Goal: Task Accomplishment & Management: Use online tool/utility

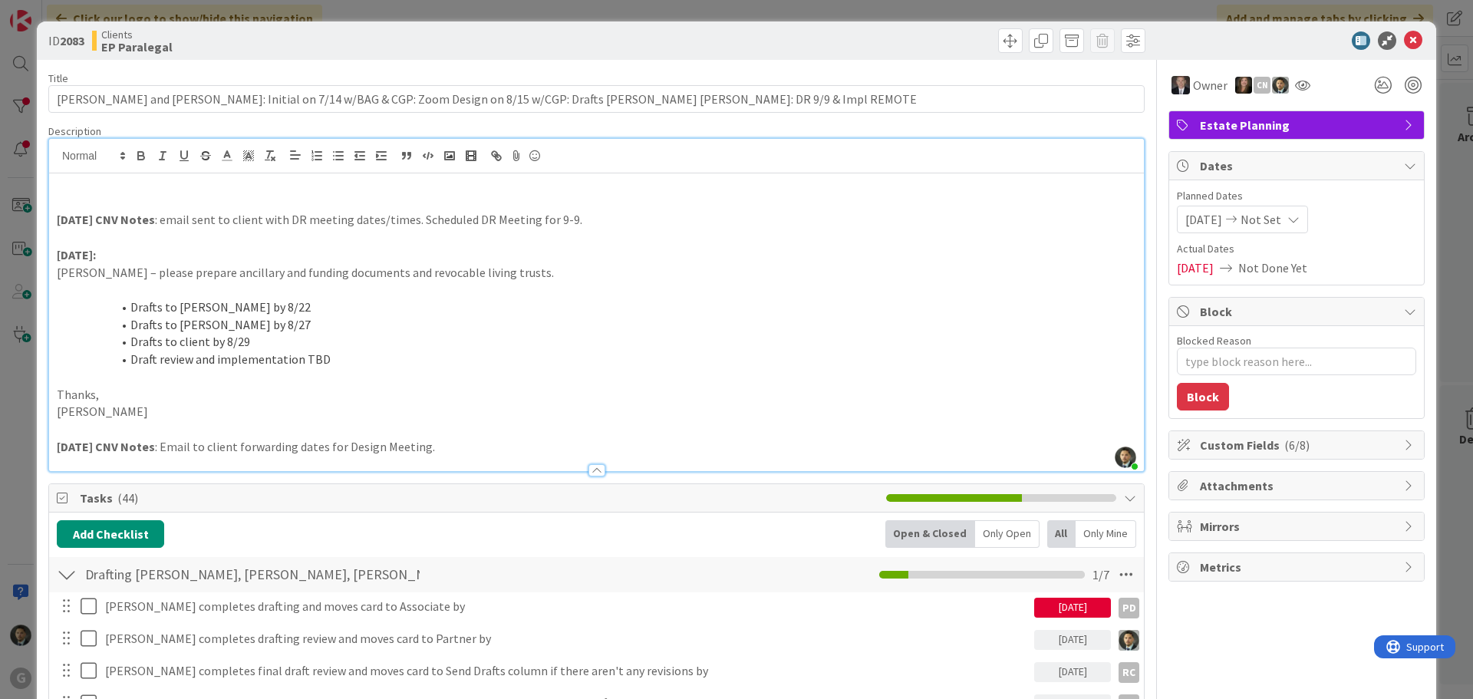
type textarea "x"
click at [335, 272] on p "[PERSON_NAME] – please prepare ancillary and funding documents and revocable li…" at bounding box center [597, 273] width 1080 height 18
drag, startPoint x: 335, startPoint y: 272, endPoint x: 257, endPoint y: 275, distance: 77.5
click at [257, 275] on p "[PERSON_NAME] – please prepare ancillary and funding documents and revocable li…" at bounding box center [597, 273] width 1080 height 18
click at [742, 8] on div "ID 2083 Clients EP Paralegal Title 126 / 128 [PERSON_NAME] and [PERSON_NAME]: I…" at bounding box center [736, 349] width 1473 height 699
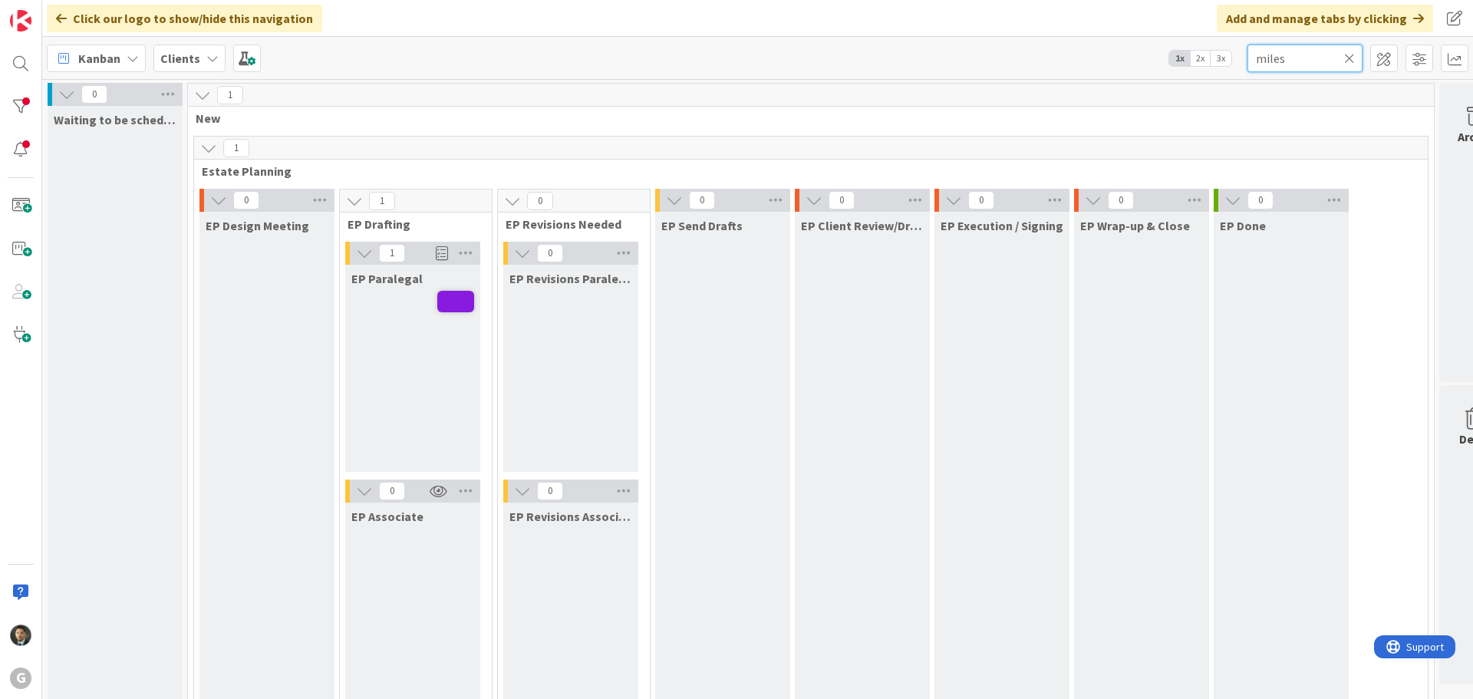
drag, startPoint x: 1286, startPoint y: 62, endPoint x: 1202, endPoint y: 77, distance: 85.8
click at [1202, 77] on div "Kanban Clients 1x 2x 3x miles" at bounding box center [757, 58] width 1431 height 42
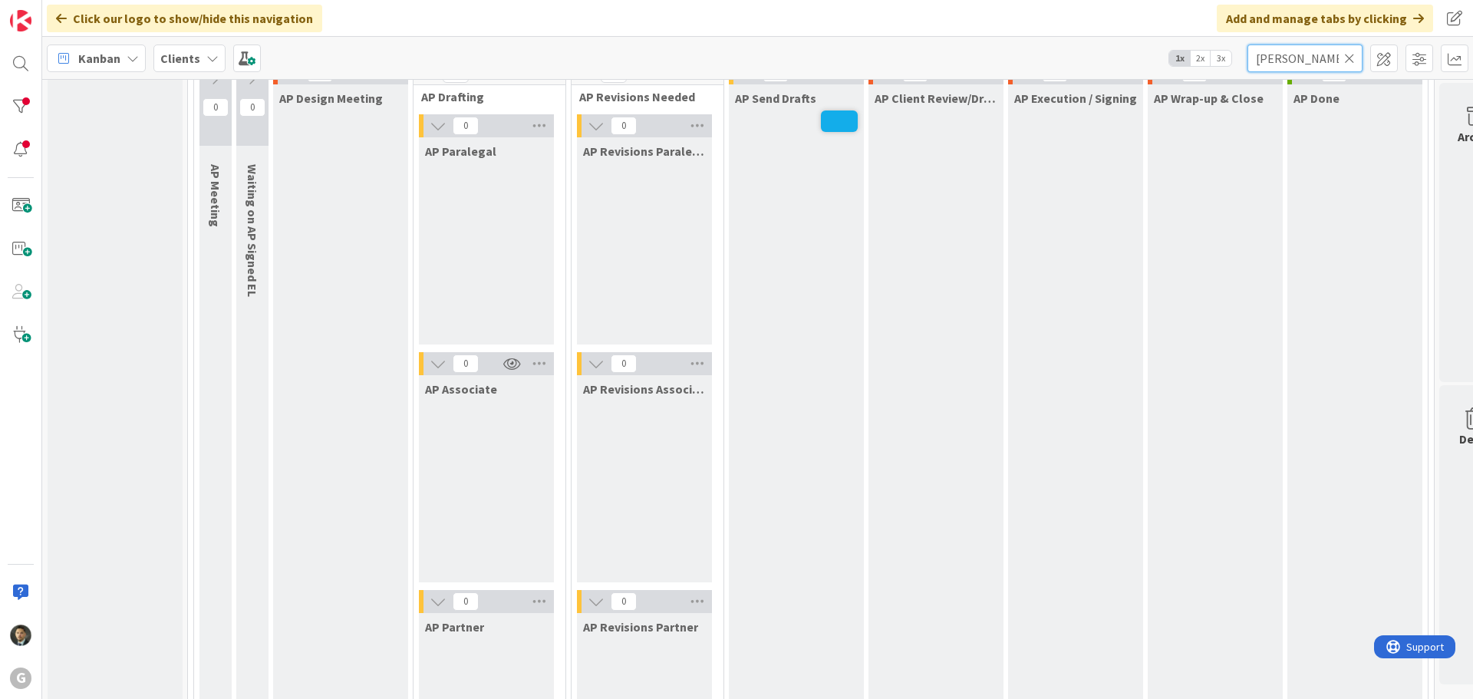
scroll to position [1068, 0]
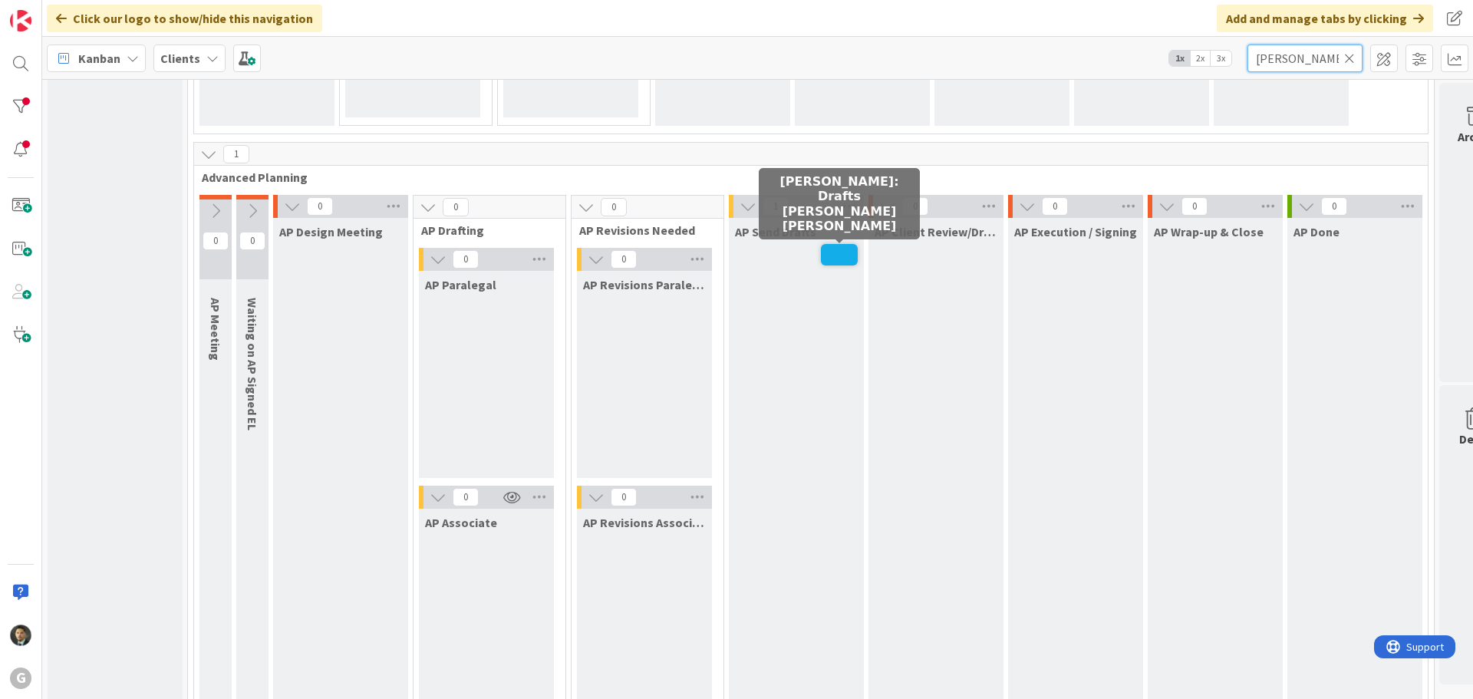
type input "[PERSON_NAME]"
click at [832, 263] on span at bounding box center [839, 254] width 37 height 21
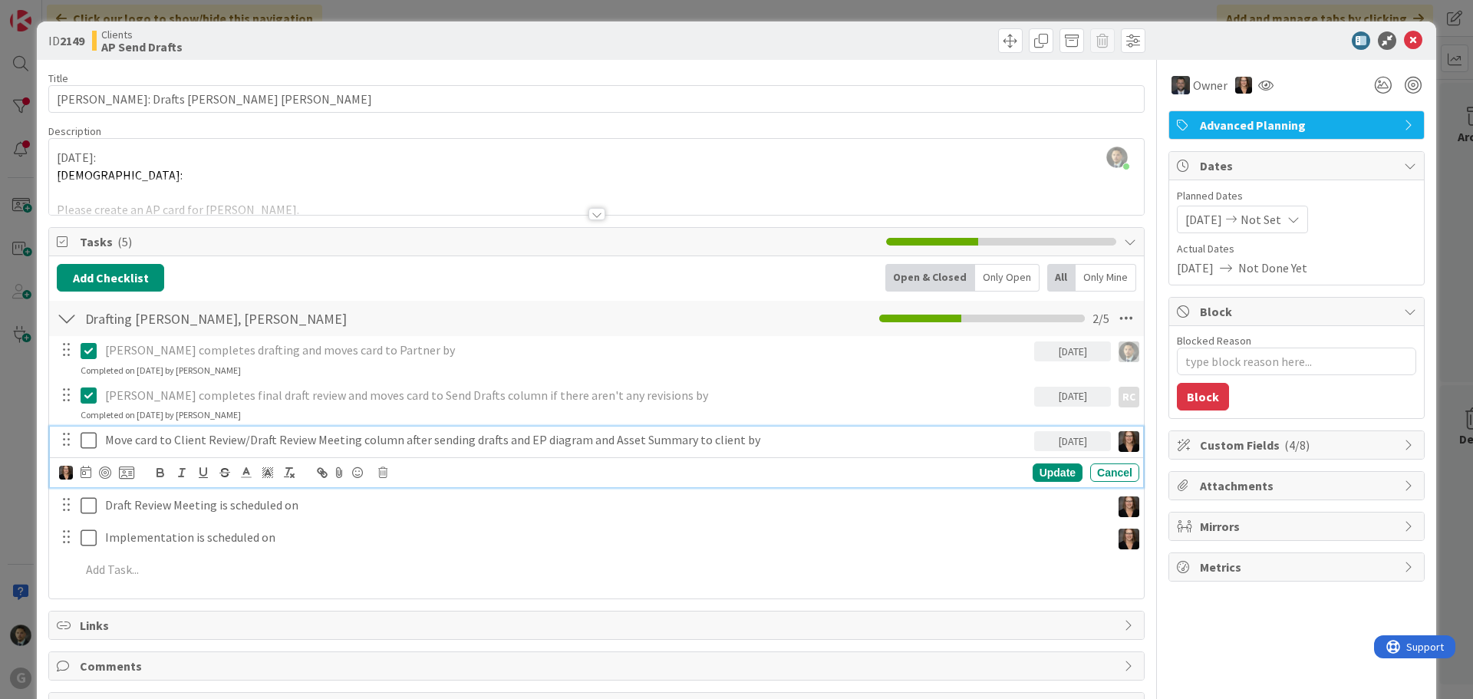
click at [94, 439] on icon at bounding box center [92, 440] width 23 height 18
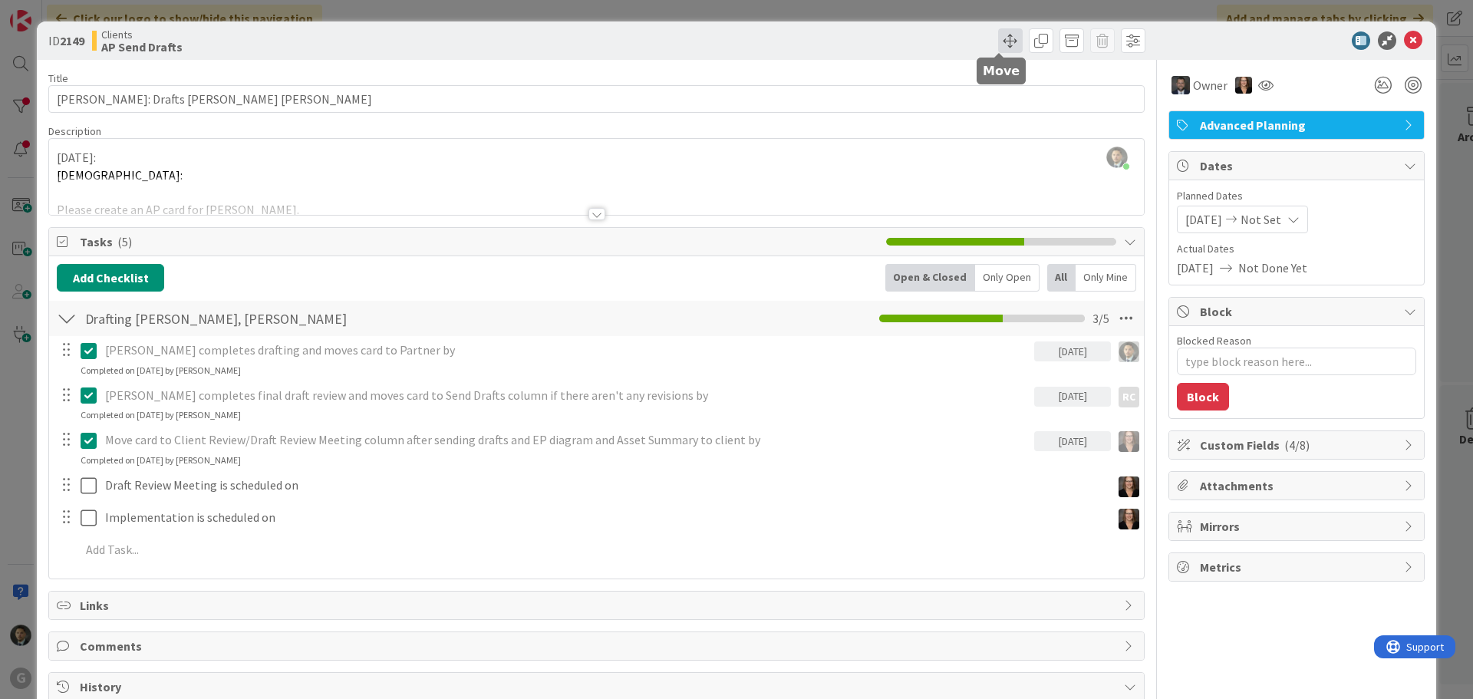
click at [1004, 38] on span at bounding box center [1010, 40] width 25 height 25
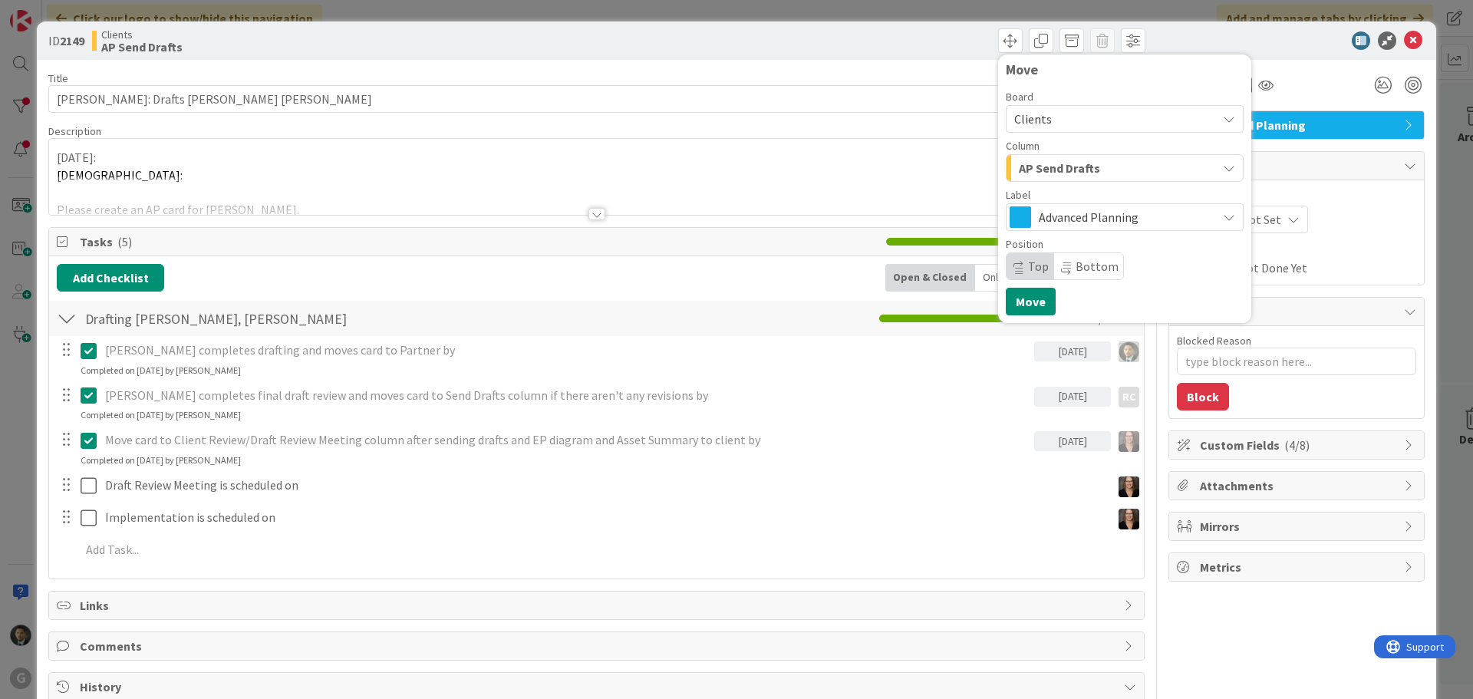
click at [1131, 158] on div "AP Send Drafts" at bounding box center [1116, 168] width 202 height 25
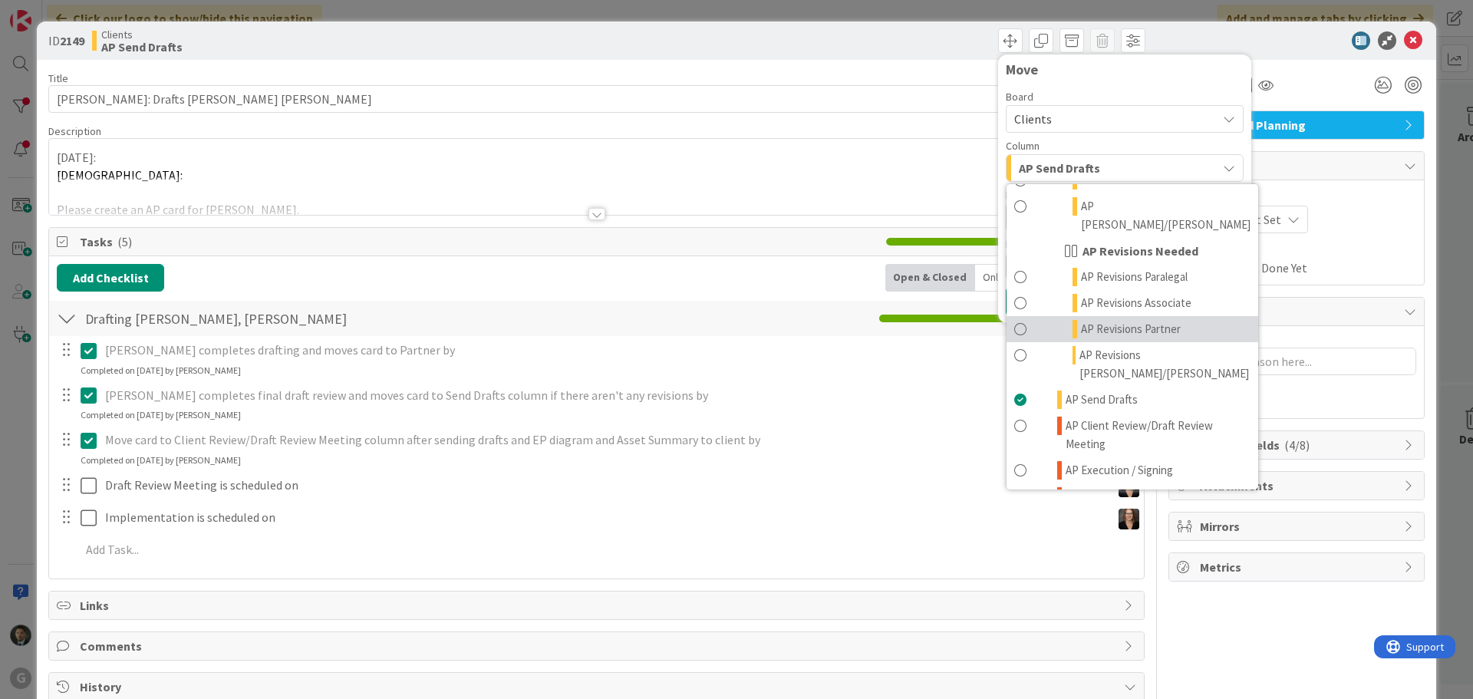
scroll to position [844, 0]
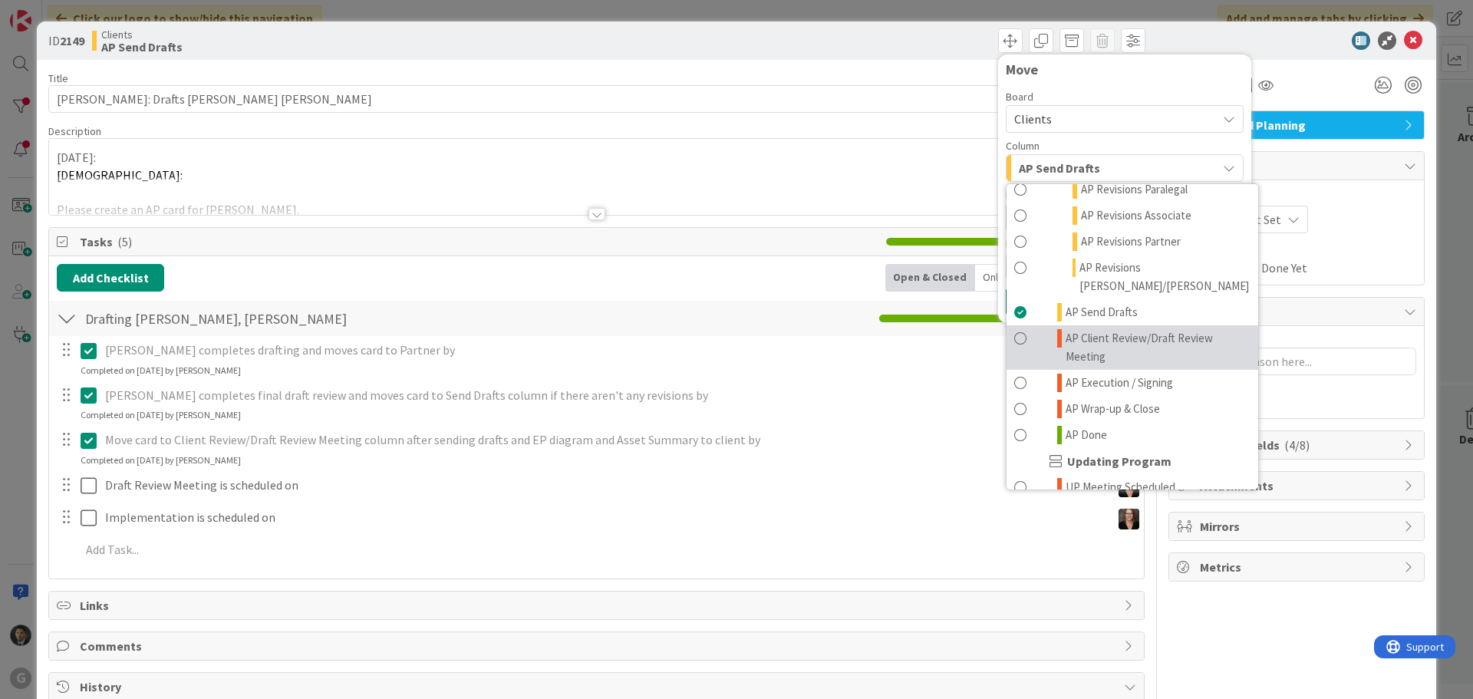
click at [1105, 329] on span "AP Client Review/Draft Review Meeting" at bounding box center [1158, 347] width 185 height 37
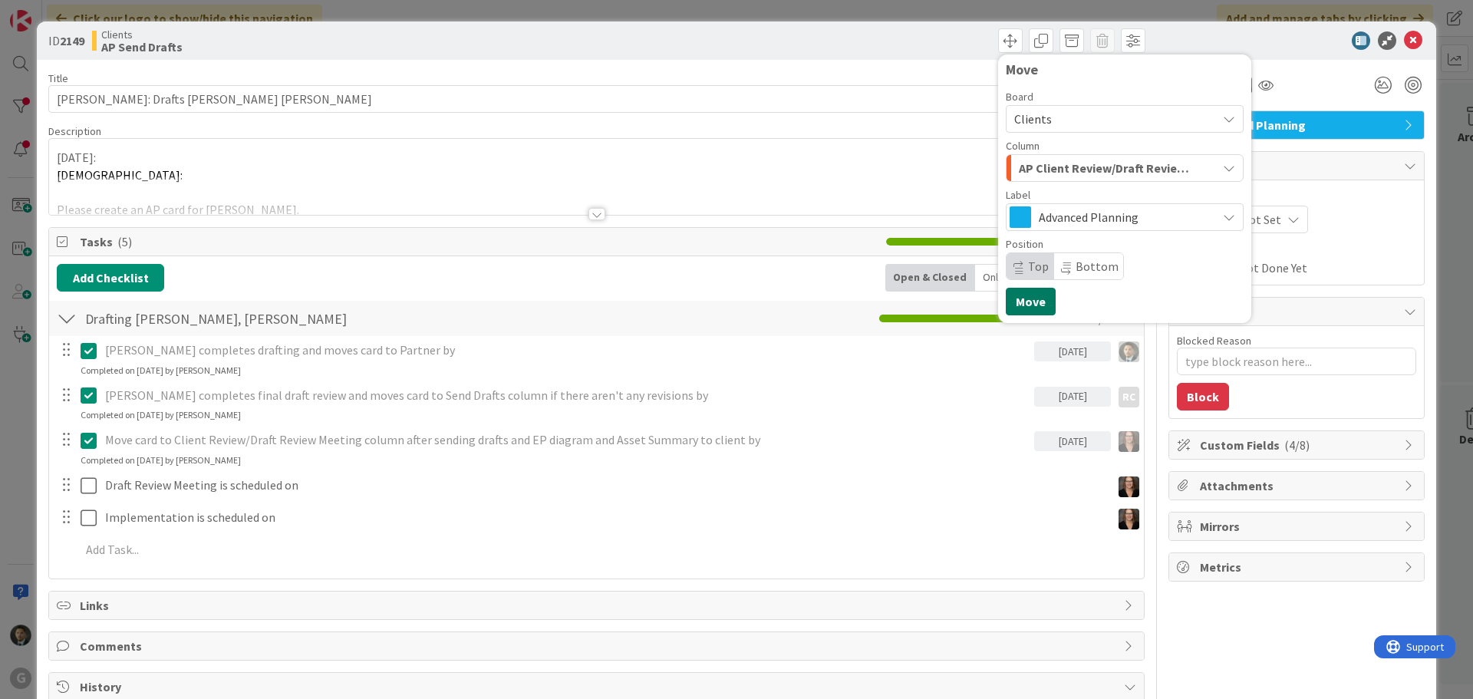
click at [1033, 298] on button "Move" at bounding box center [1031, 302] width 50 height 28
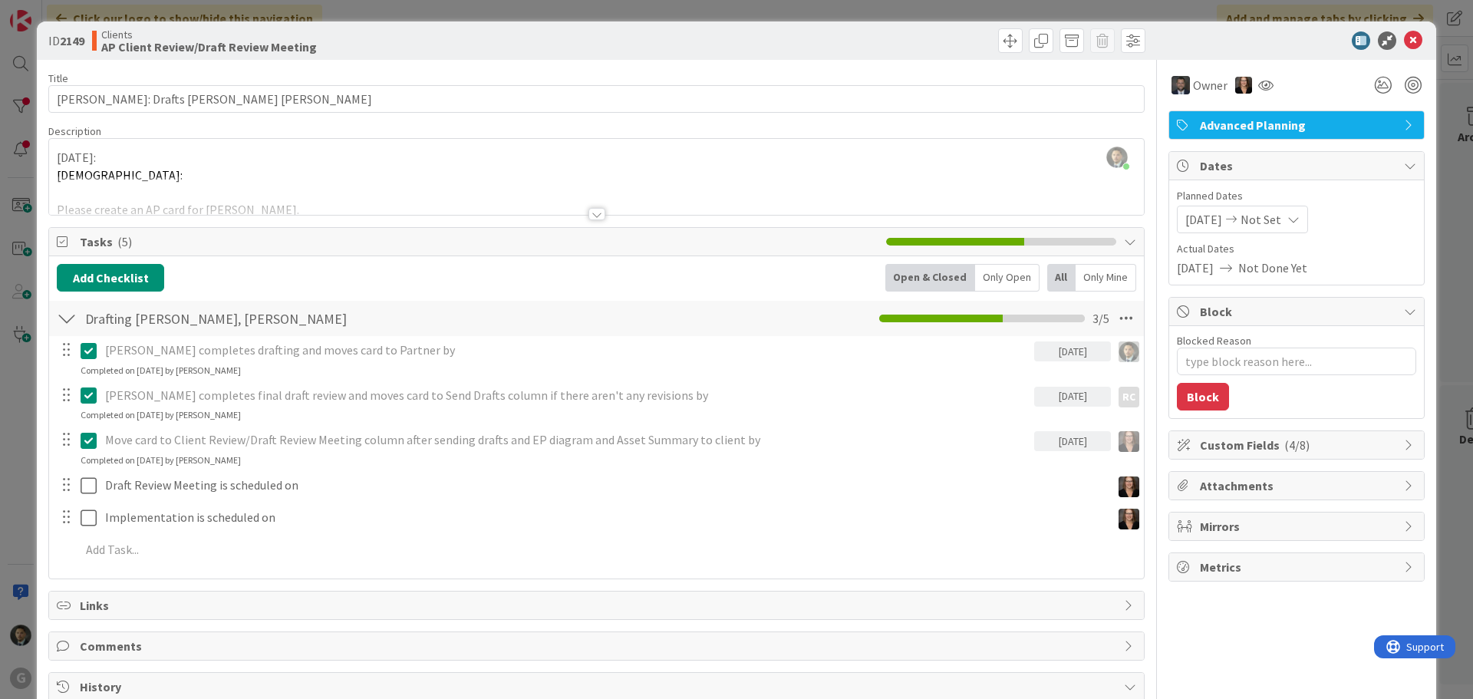
type textarea "x"
click at [891, 10] on div "ID 2149 Clients AP Client Review/Draft Review Meeting Move Move Title 31 / 128 …" at bounding box center [736, 349] width 1473 height 699
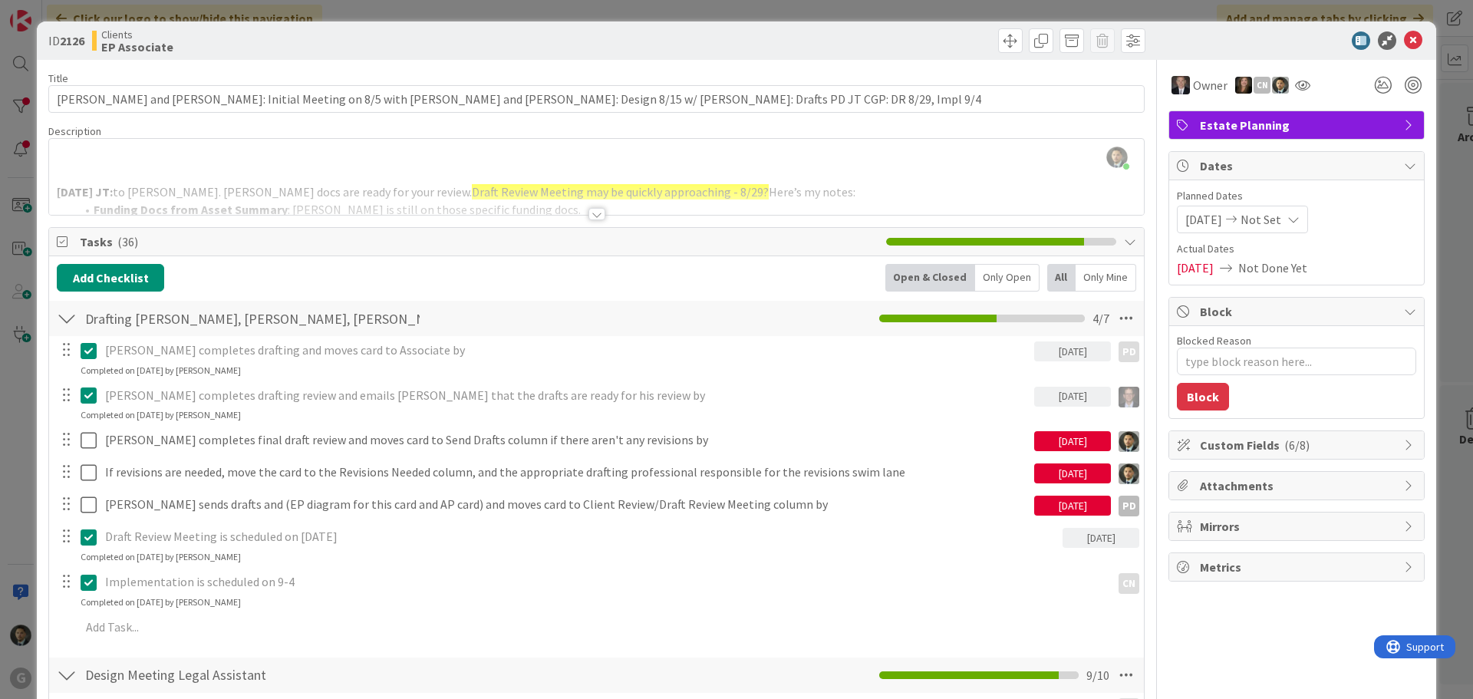
scroll to position [384, 0]
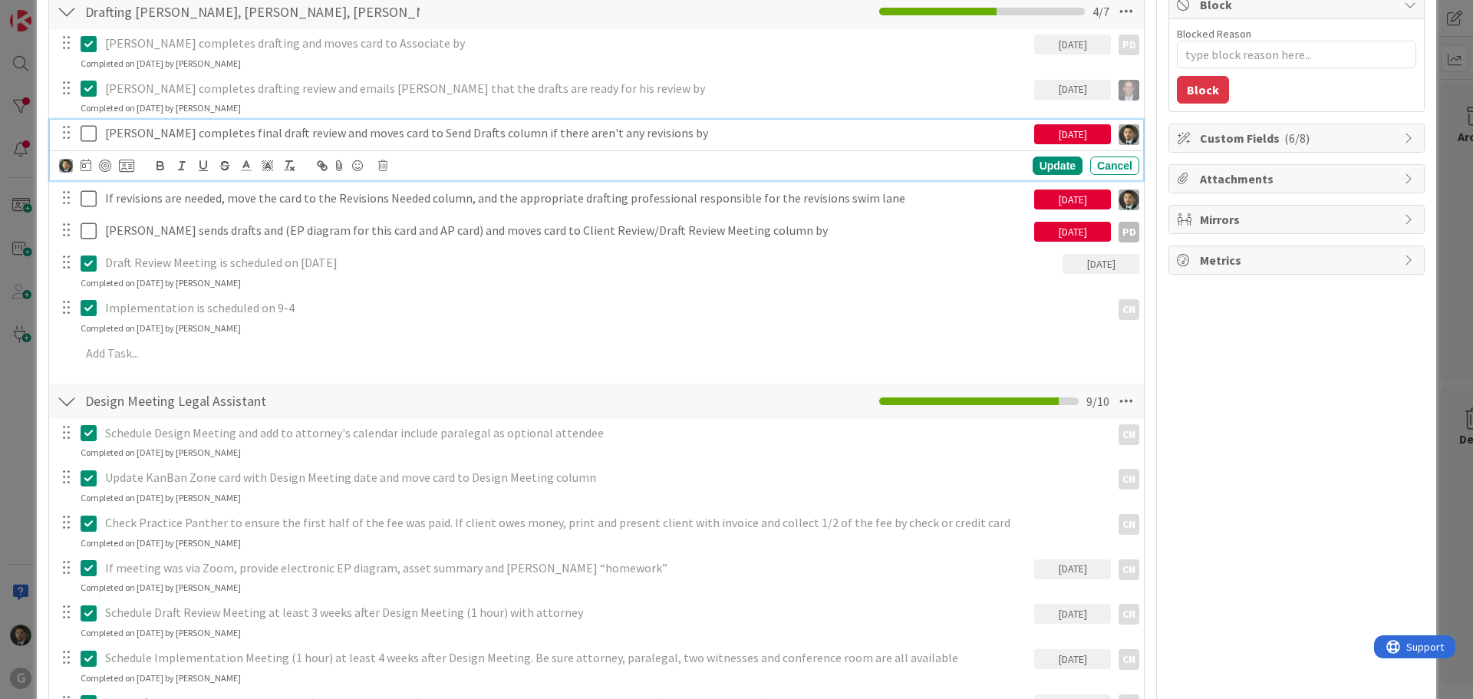
click at [81, 135] on icon at bounding box center [92, 133] width 23 height 18
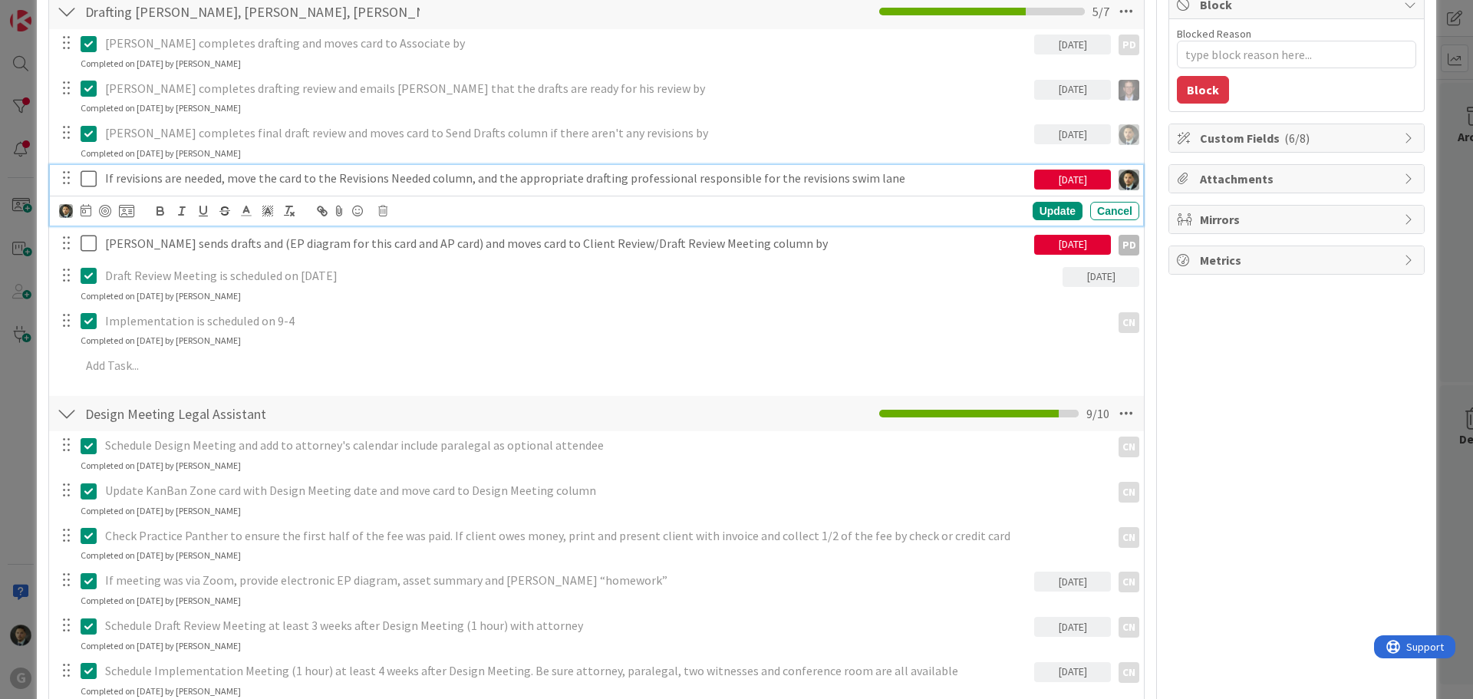
click at [120, 170] on p "If revisions are needed, move the card to the Revisions Needed column, and the …" at bounding box center [566, 179] width 923 height 18
click at [384, 208] on icon at bounding box center [382, 211] width 9 height 11
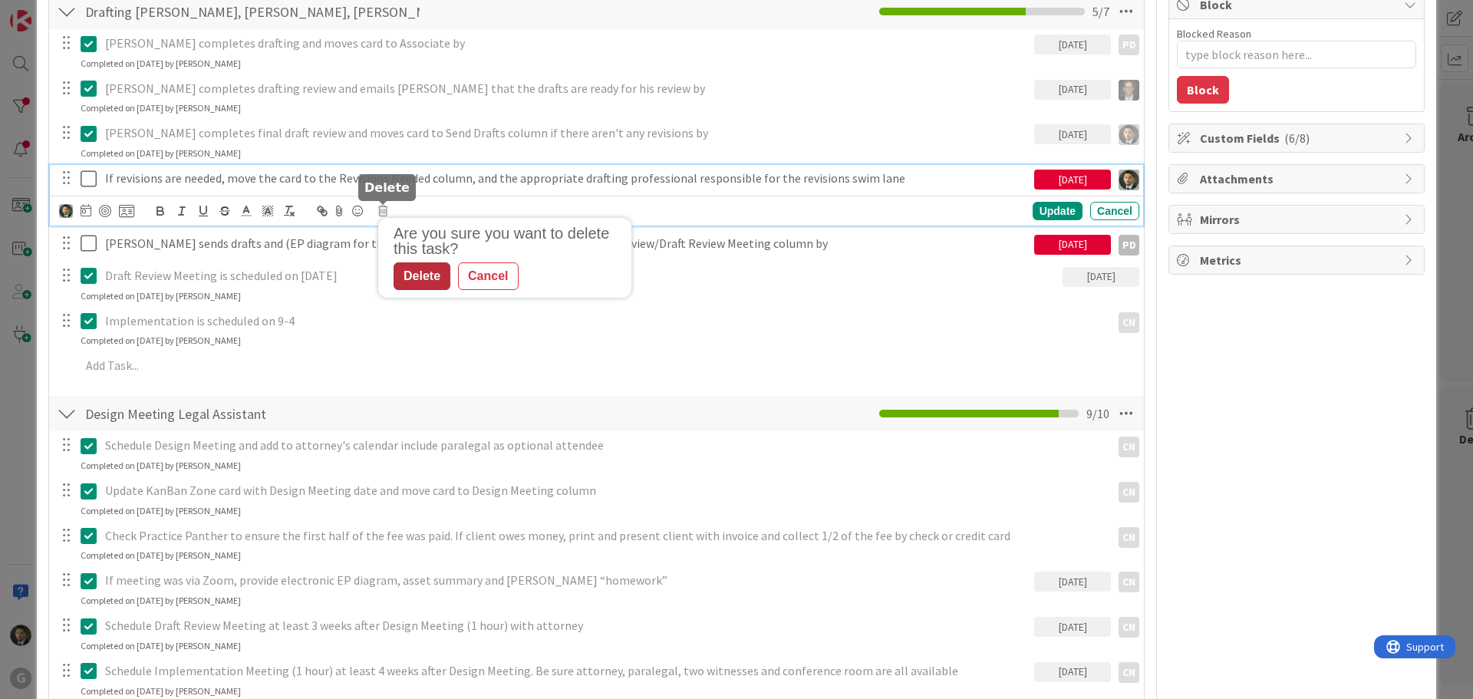
click at [410, 287] on div "Delete" at bounding box center [422, 276] width 57 height 28
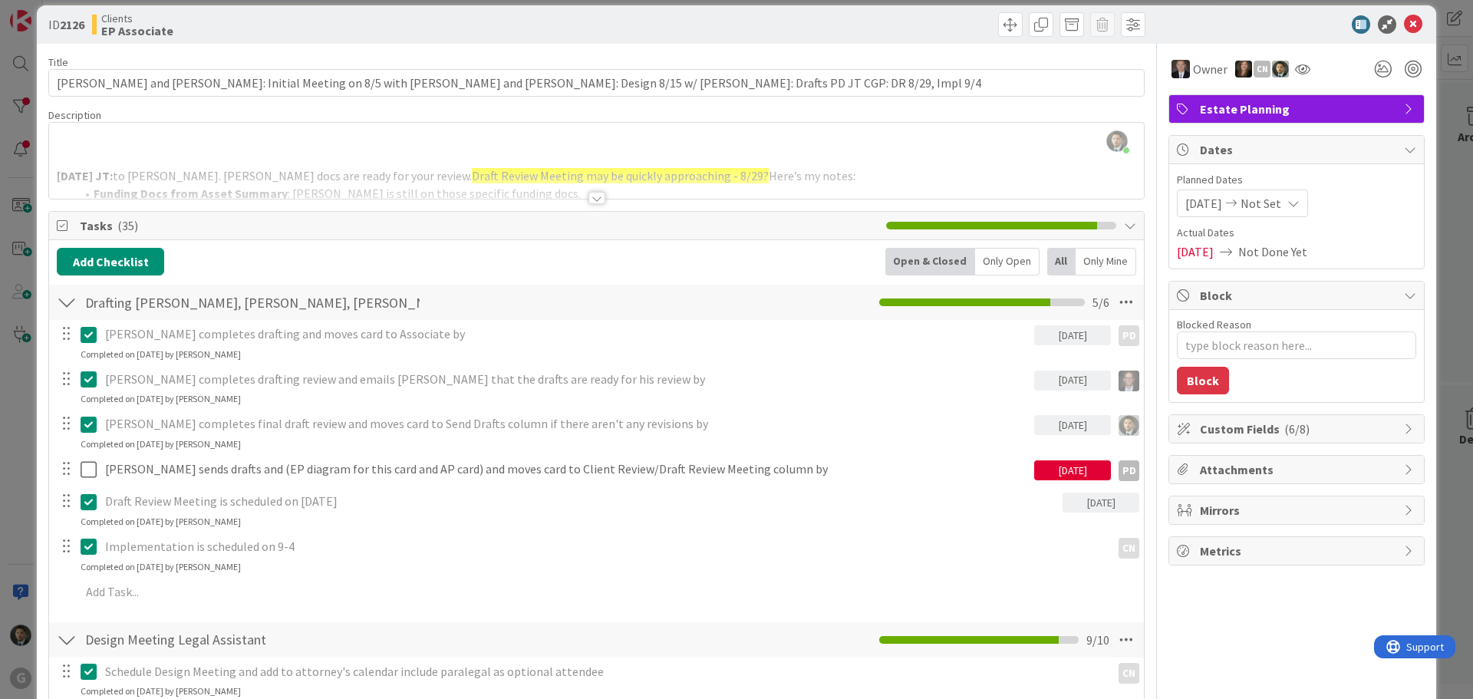
scroll to position [0, 0]
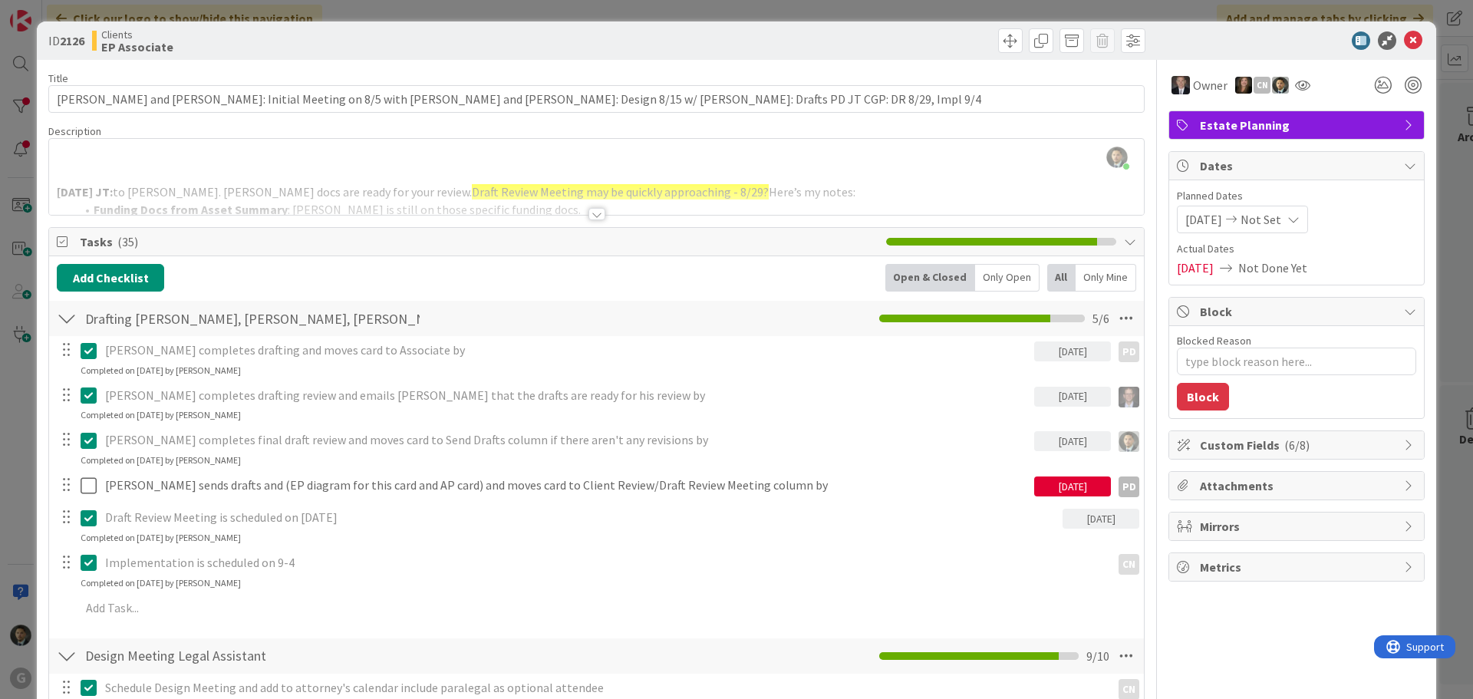
click at [591, 213] on div at bounding box center [596, 214] width 17 height 12
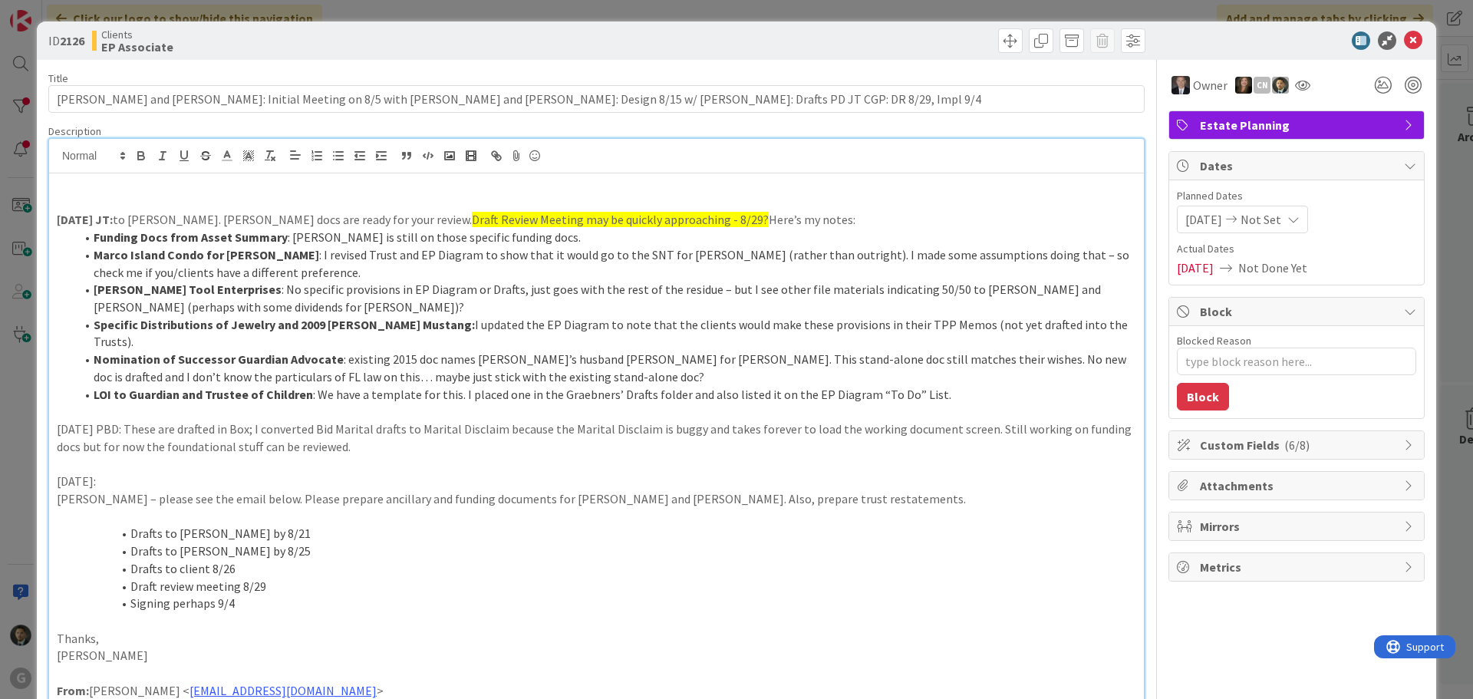
type textarea "x"
